Goal: Information Seeking & Learning: Learn about a topic

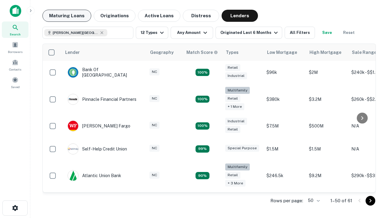
click at [67, 16] on button "Maturing Loans" at bounding box center [66, 16] width 49 height 12
